Goal: Use online tool/utility: Utilize a website feature to perform a specific function

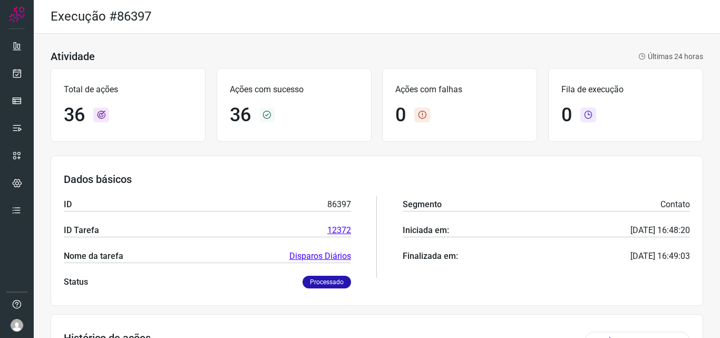
click at [28, 75] on div at bounding box center [17, 169] width 34 height 338
click at [22, 75] on link at bounding box center [16, 73] width 21 height 21
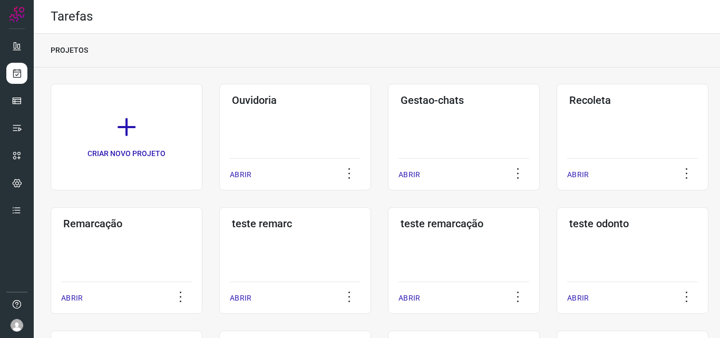
click at [89, 229] on h3 "Remarcação" at bounding box center [126, 223] width 127 height 13
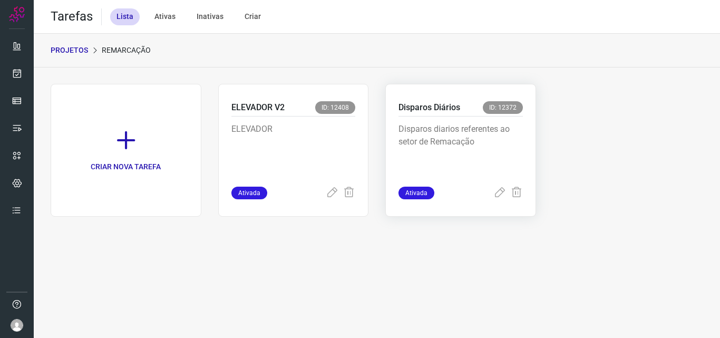
click at [459, 129] on p "Disparos diarios referentes ao setor de Remacação" at bounding box center [461, 149] width 124 height 53
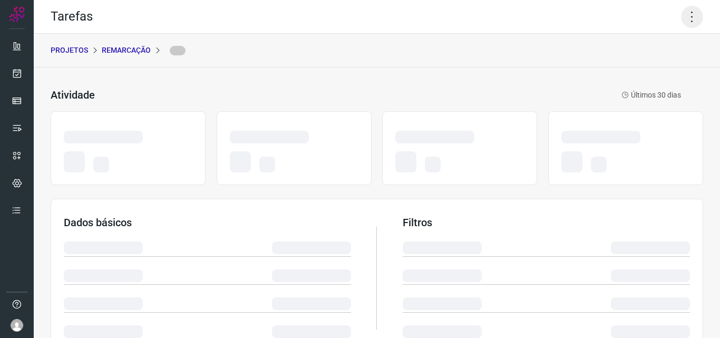
click at [692, 10] on icon at bounding box center [692, 17] width 22 height 22
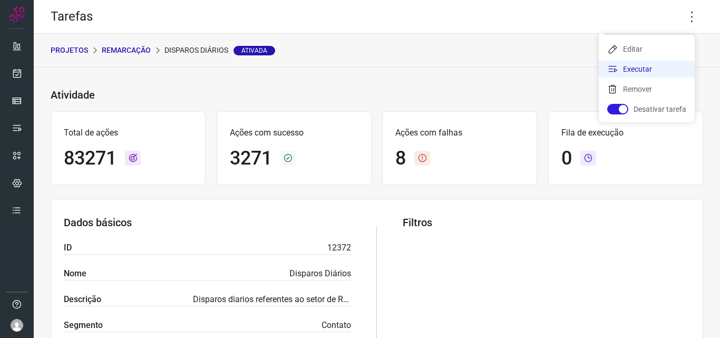
click at [673, 68] on li "Executar" at bounding box center [647, 69] width 96 height 17
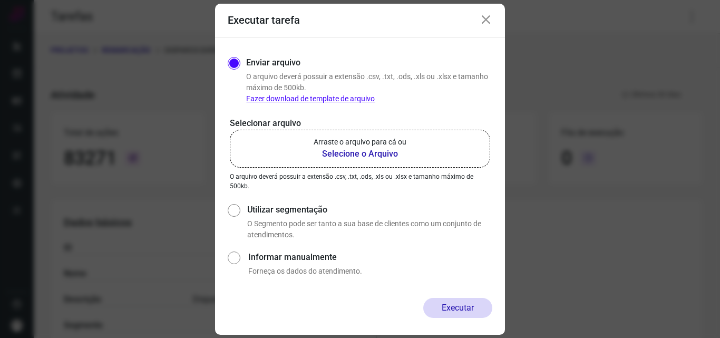
click at [400, 149] on b "Selecione o Arquivo" at bounding box center [360, 154] width 93 height 13
click at [0, 0] on input "Arraste o arquivo para cá ou Selecione o Arquivo" at bounding box center [0, 0] width 0 height 0
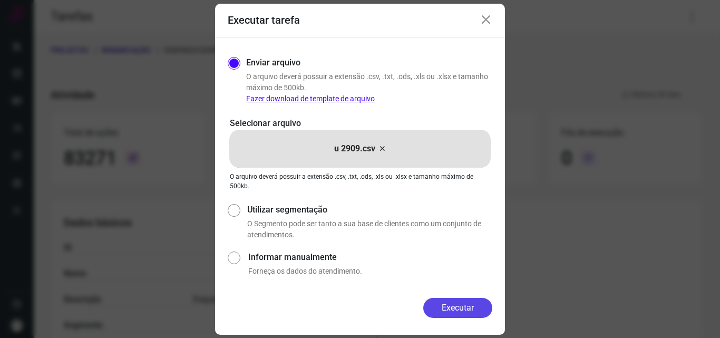
click at [454, 309] on button "Executar" at bounding box center [457, 308] width 69 height 20
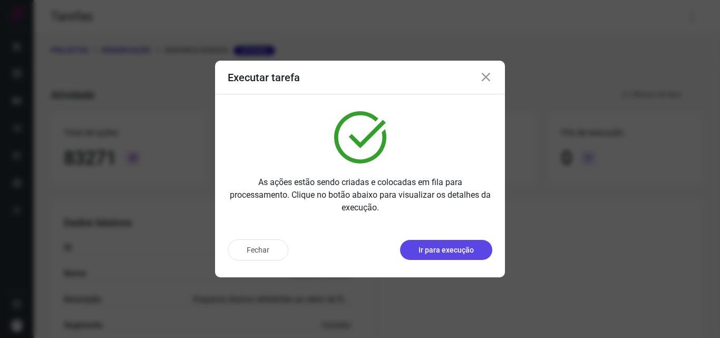
click at [446, 255] on p "Ir para execução" at bounding box center [446, 250] width 55 height 11
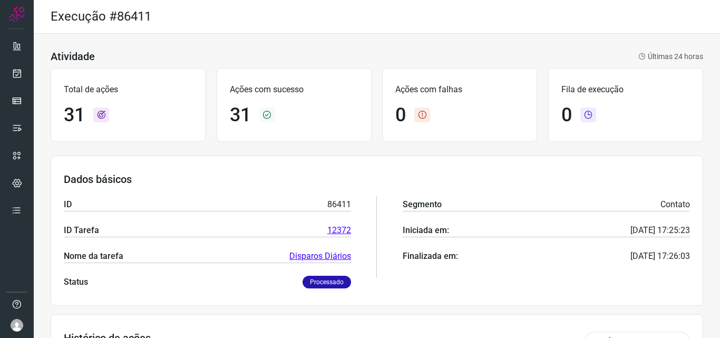
click at [15, 61] on ul at bounding box center [16, 131] width 21 height 192
click at [17, 64] on link at bounding box center [16, 73] width 21 height 21
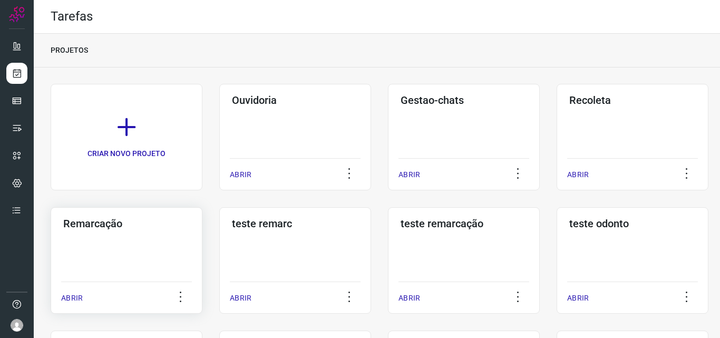
click at [144, 228] on h3 "Remarcação" at bounding box center [126, 223] width 127 height 13
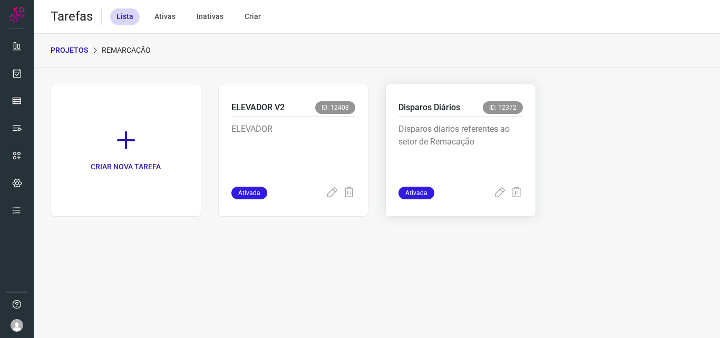
click at [421, 169] on p "Disparos diarios referentes ao setor de Remacação" at bounding box center [461, 149] width 124 height 53
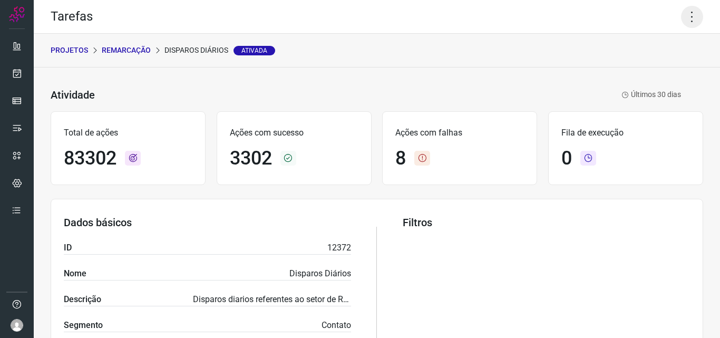
click at [681, 12] on icon at bounding box center [692, 17] width 22 height 22
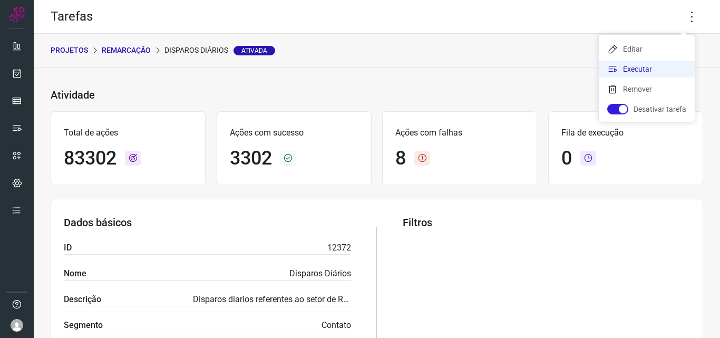
click at [638, 69] on li "Executar" at bounding box center [647, 69] width 96 height 17
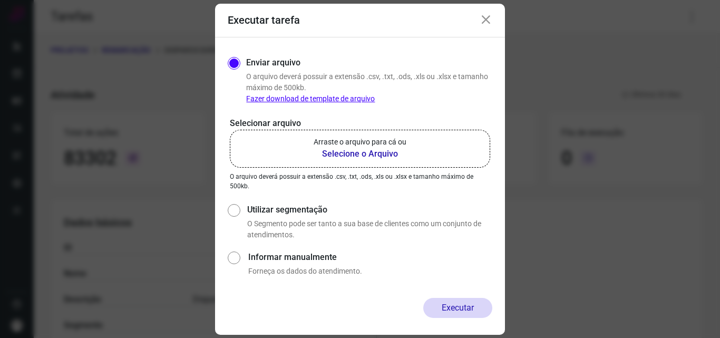
click at [383, 153] on b "Selecione o Arquivo" at bounding box center [360, 154] width 93 height 13
click at [0, 0] on input "Arraste o arquivo para cá ou Selecione o Arquivo" at bounding box center [0, 0] width 0 height 0
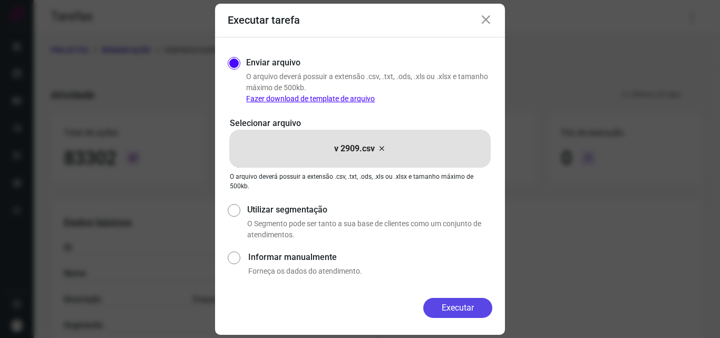
click at [460, 304] on button "Executar" at bounding box center [457, 308] width 69 height 20
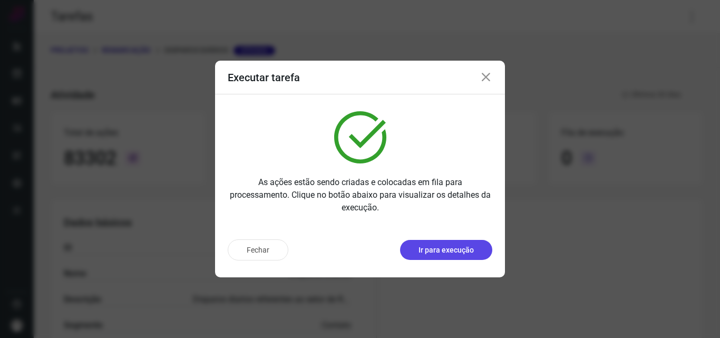
click at [461, 252] on p "Ir para execução" at bounding box center [446, 250] width 55 height 11
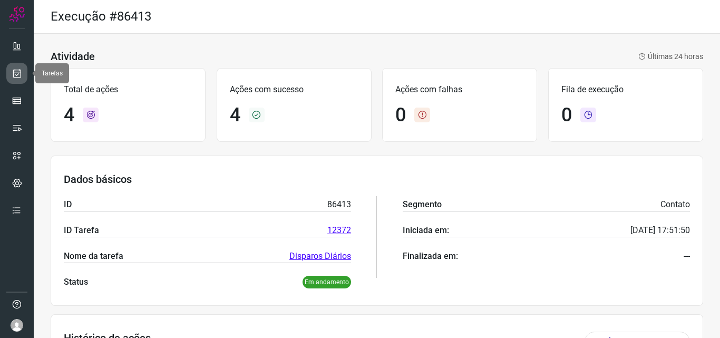
click at [18, 73] on icon at bounding box center [17, 73] width 11 height 11
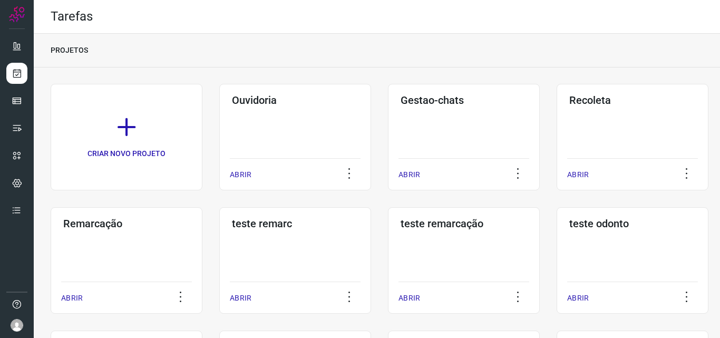
click at [119, 261] on div "Remarcação ABRIR" at bounding box center [127, 260] width 152 height 107
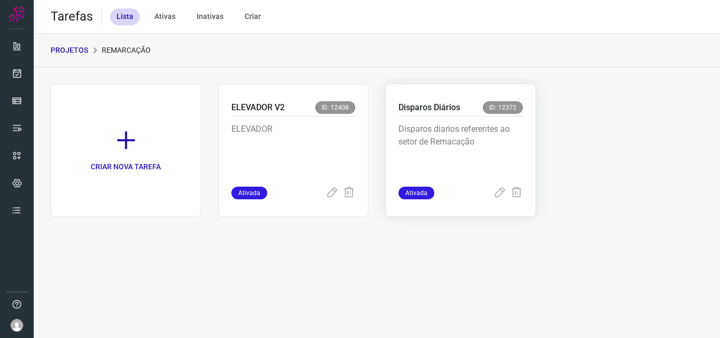
click at [459, 141] on p "Disparos diarios referentes ao setor de Remacação" at bounding box center [461, 149] width 124 height 53
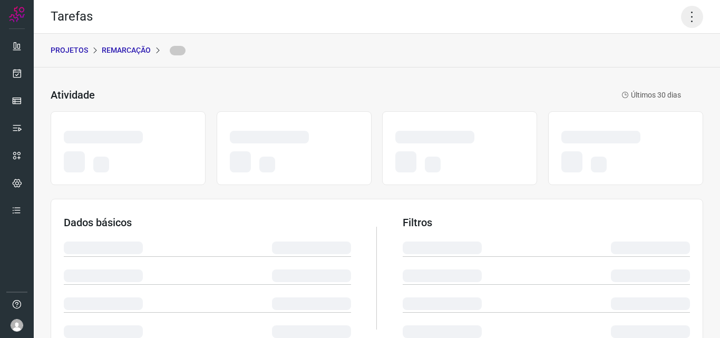
click at [681, 14] on icon at bounding box center [692, 17] width 22 height 22
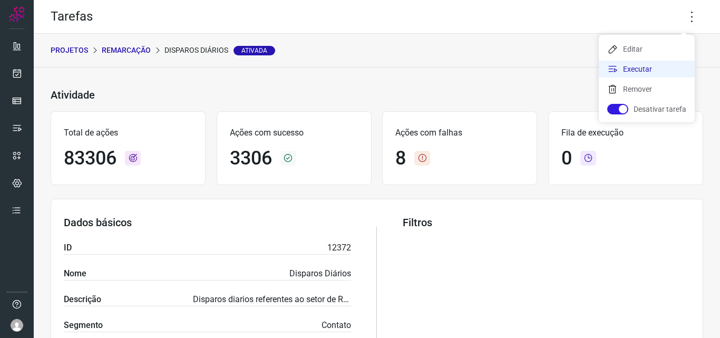
click at [647, 66] on li "Executar" at bounding box center [647, 69] width 96 height 17
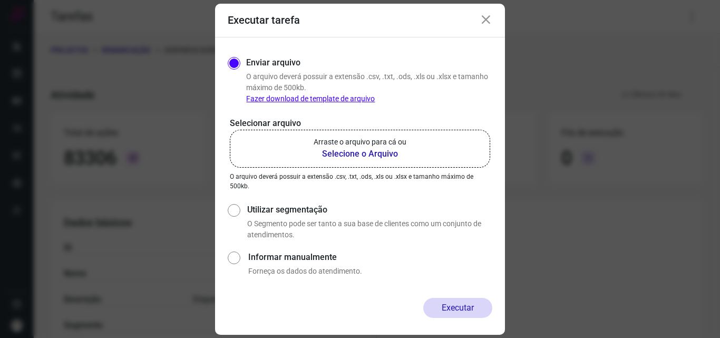
click at [404, 148] on b "Selecione o Arquivo" at bounding box center [360, 154] width 93 height 13
click at [0, 0] on input "Arraste o arquivo para cá ou Selecione o Arquivo" at bounding box center [0, 0] width 0 height 0
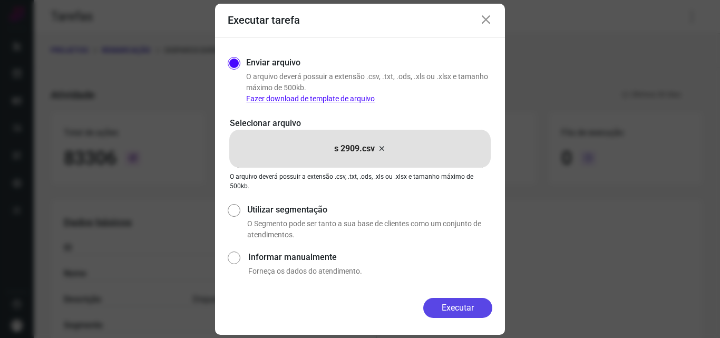
click at [452, 305] on button "Executar" at bounding box center [457, 308] width 69 height 20
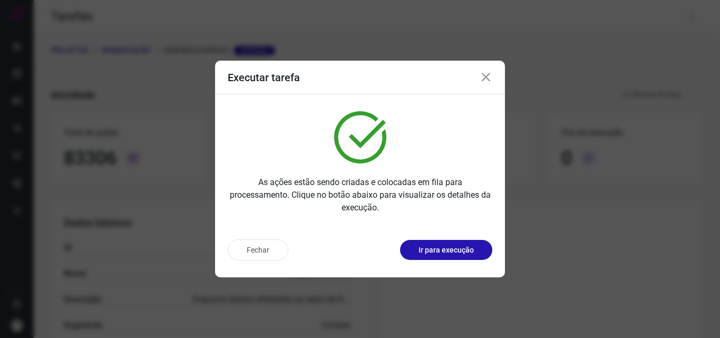
click at [452, 249] on p "Ir para execução" at bounding box center [446, 250] width 55 height 11
